Goal: Task Accomplishment & Management: Manage account settings

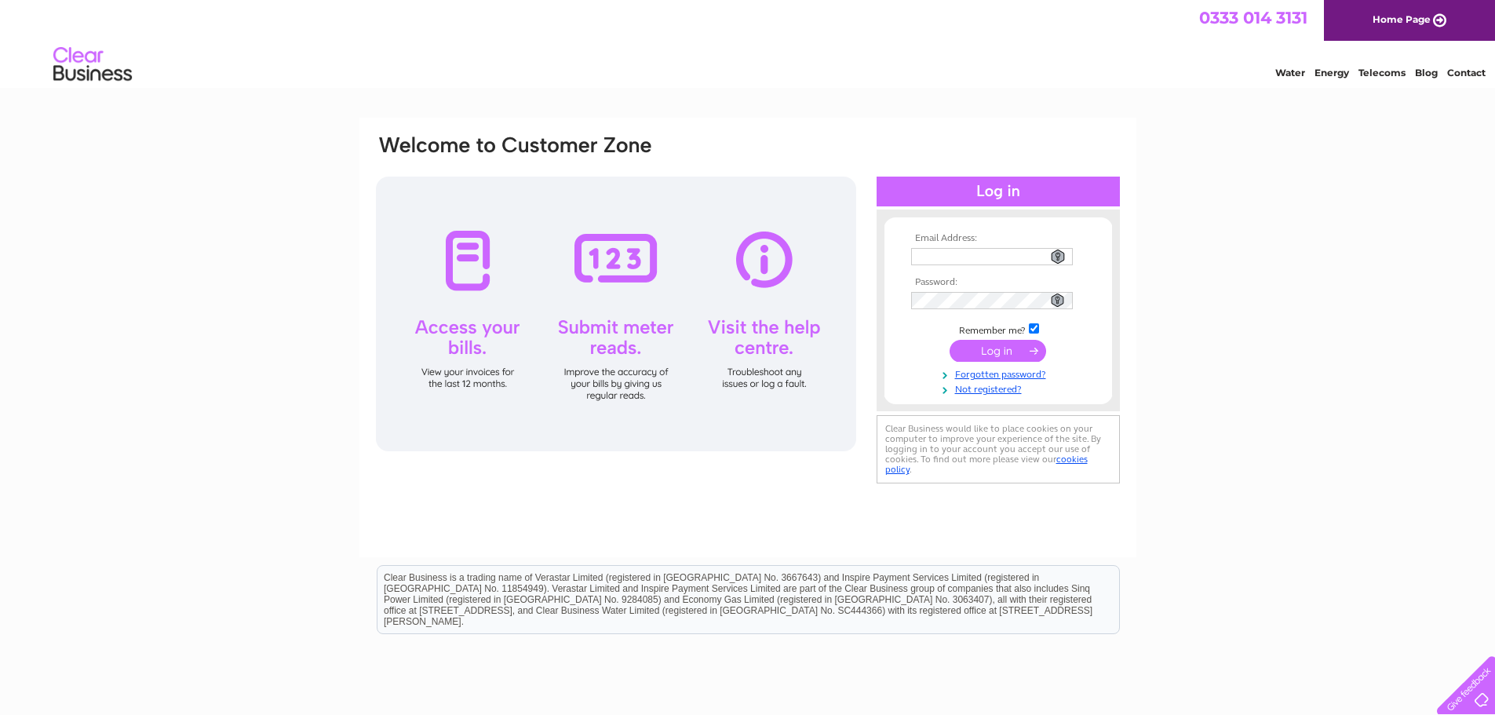
click at [930, 257] on input "text" at bounding box center [992, 256] width 162 height 17
type input "houseofburdon@gmail.com"
click at [991, 346] on input "submit" at bounding box center [998, 351] width 97 height 22
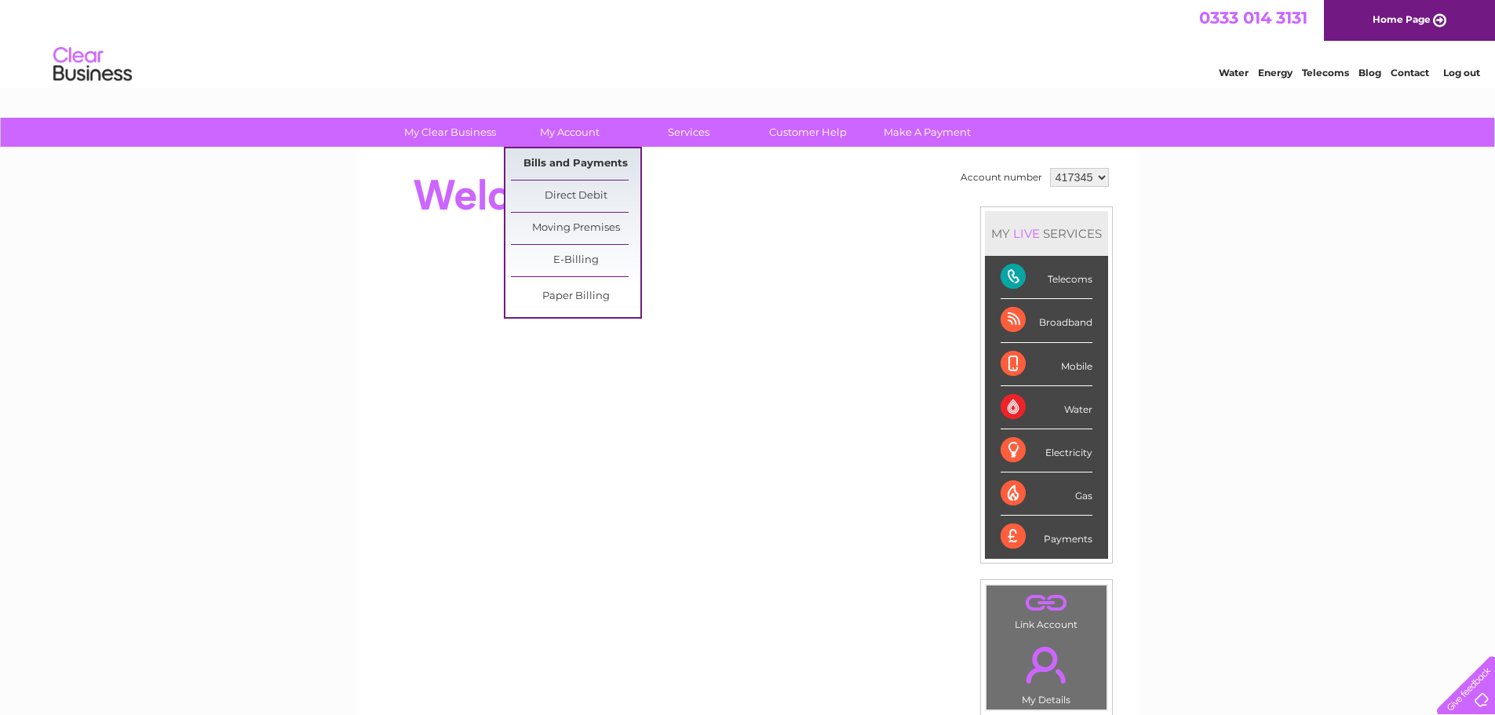
click at [576, 155] on link "Bills and Payments" at bounding box center [576, 163] width 130 height 31
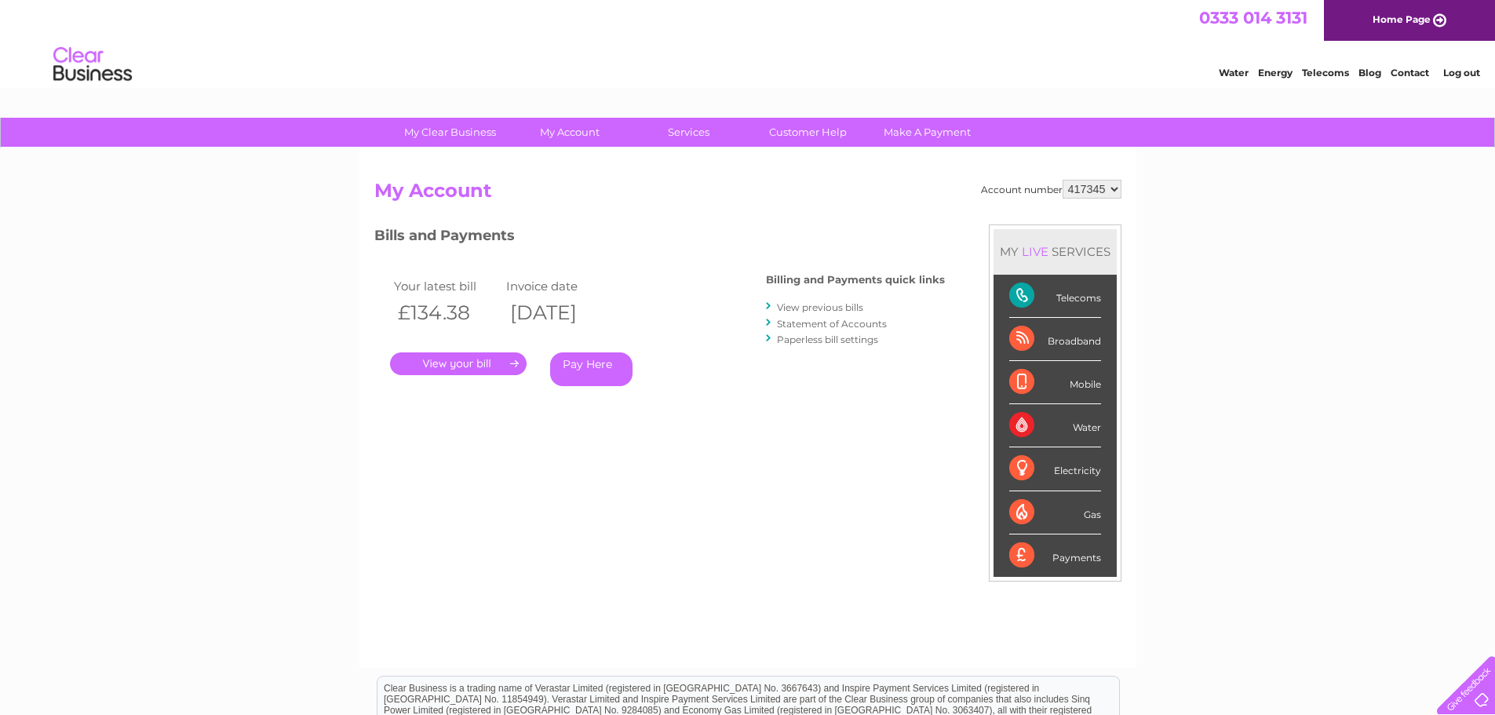
click at [457, 367] on link "." at bounding box center [458, 363] width 137 height 23
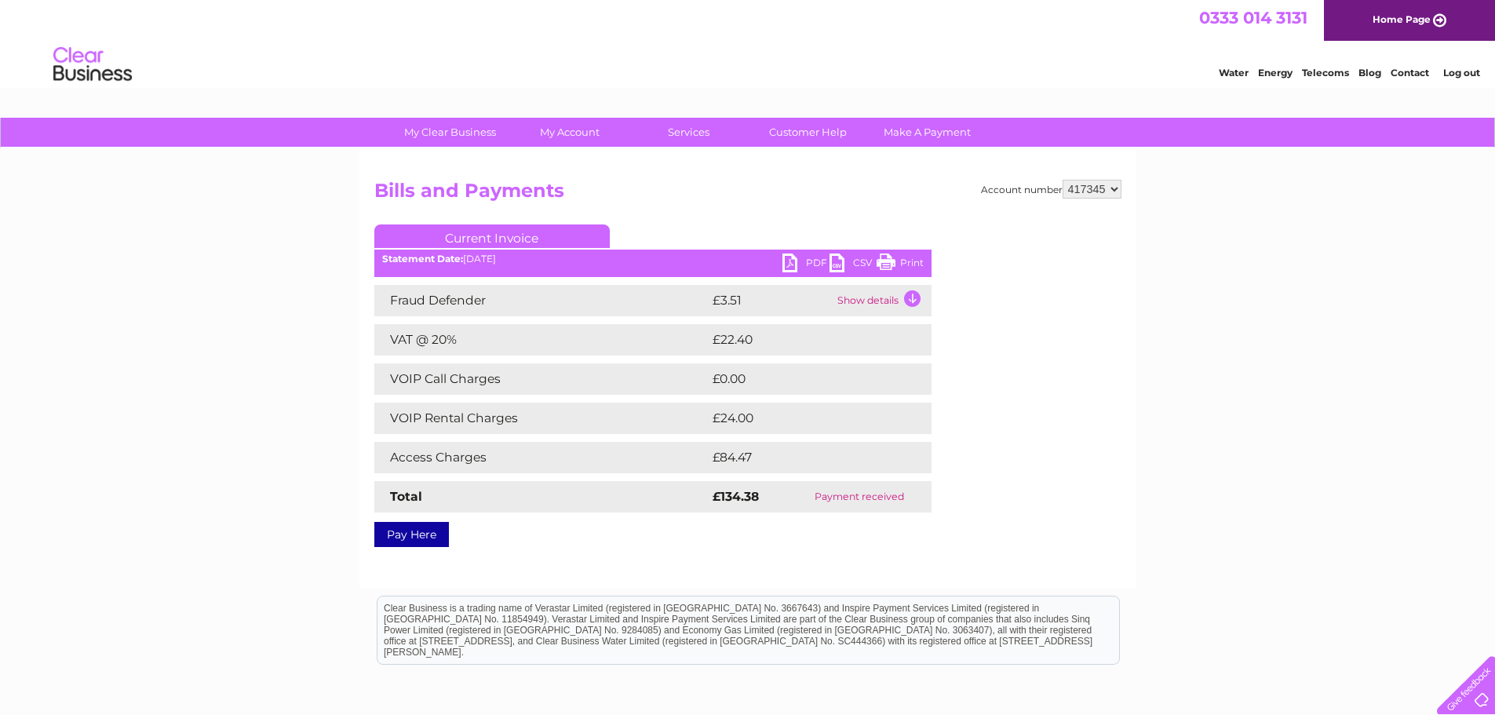
drag, startPoint x: 911, startPoint y: 259, endPoint x: 1170, endPoint y: 26, distance: 348.5
click at [911, 259] on link "Print" at bounding box center [900, 265] width 47 height 23
click at [1467, 71] on link "Log out" at bounding box center [1462, 73] width 37 height 12
